Goal: Transaction & Acquisition: Purchase product/service

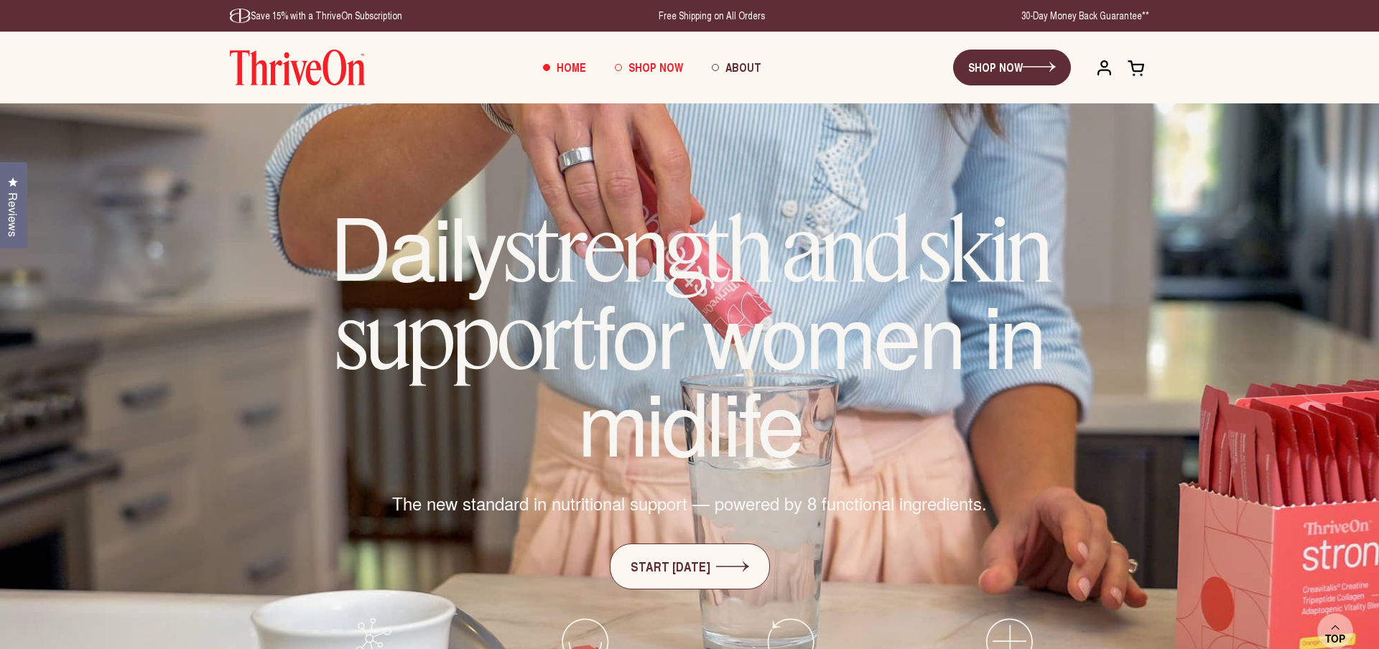
click at [620, 70] on link "Shop Now" at bounding box center [648, 67] width 97 height 39
